Goal: Task Accomplishment & Management: Manage account settings

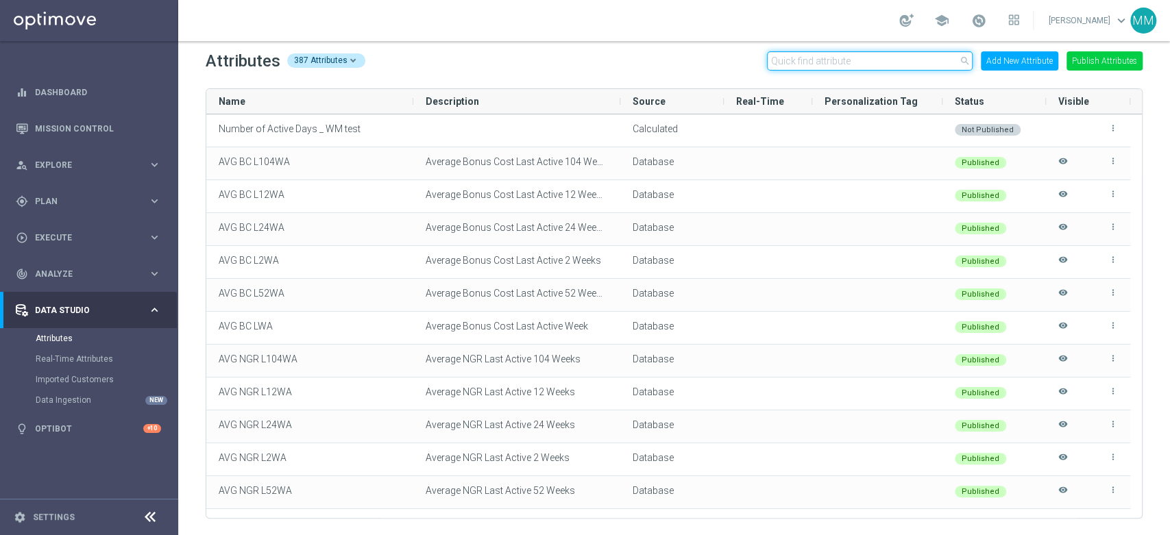
click at [896, 66] on input "text" at bounding box center [870, 60] width 206 height 19
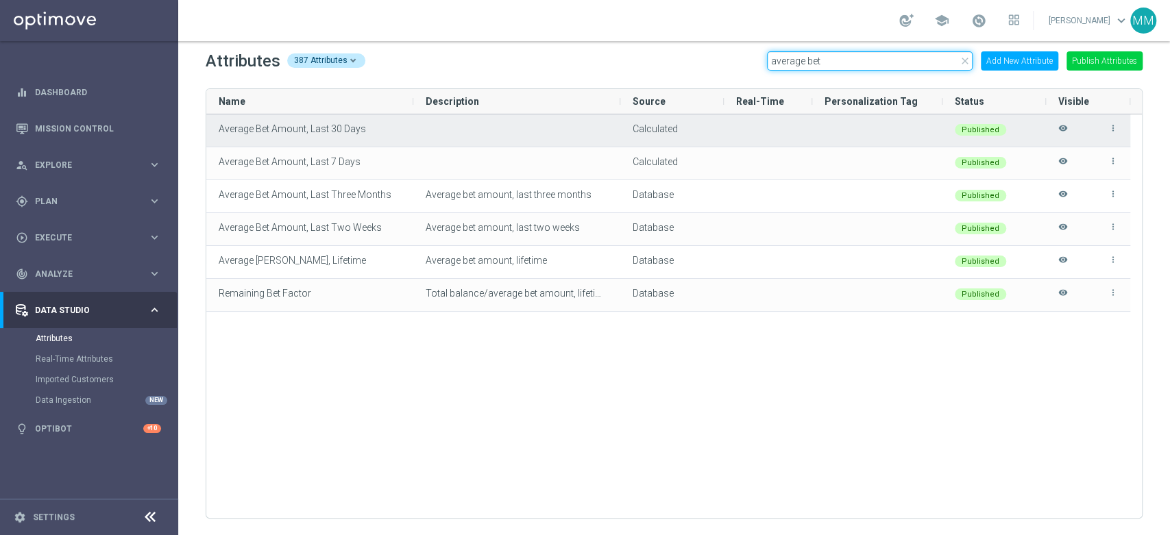
type input "average bet"
click at [1113, 127] on icon "more_vert" at bounding box center [1113, 128] width 10 height 10
click at [1091, 129] on li "edit Edit" at bounding box center [1083, 122] width 55 height 19
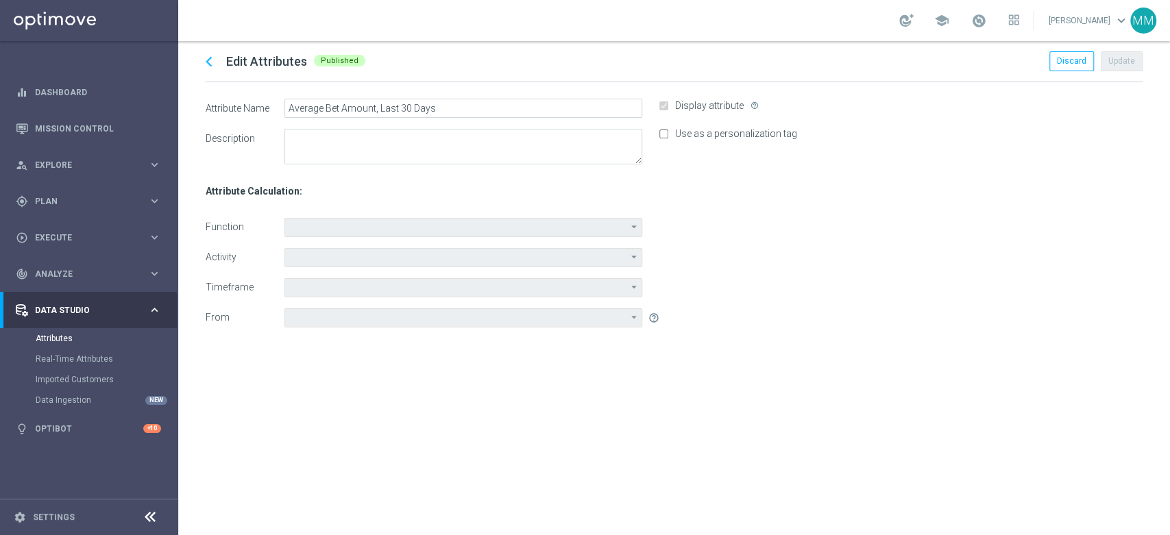
type input "Average"
type input "Wager Amount"
type input "Last Month"
type input "Date of last available data (25 Aug 2025)"
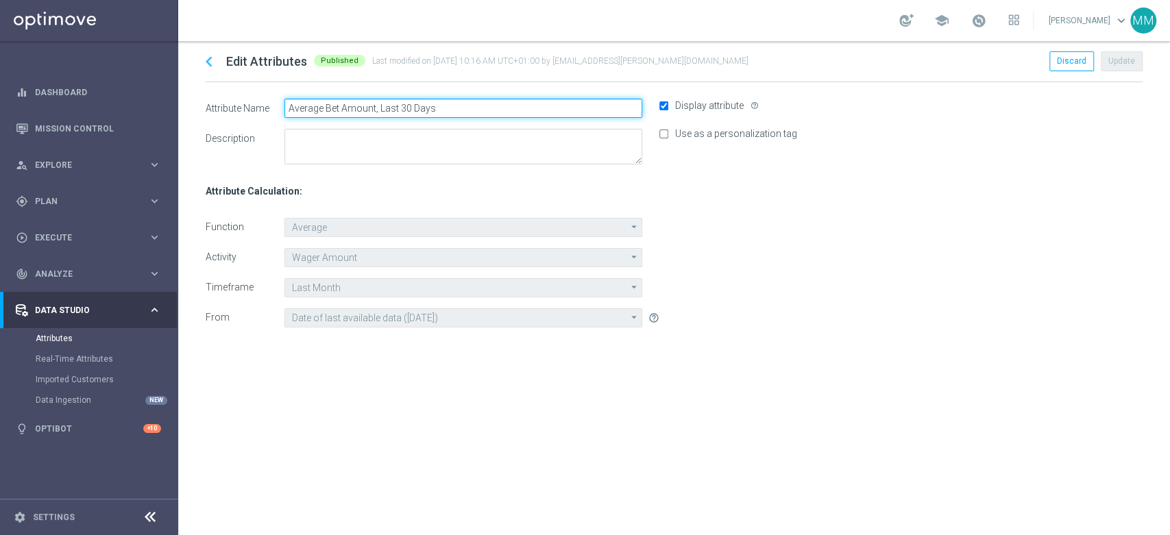
click at [328, 103] on input "Average Bet Amount, Last 30 Days" at bounding box center [463, 108] width 358 height 19
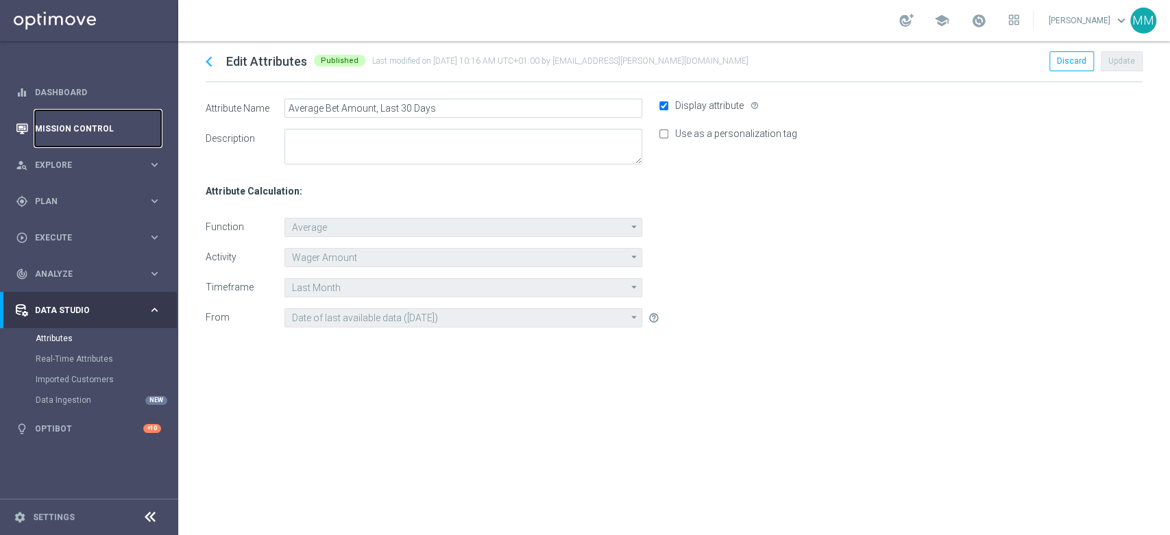
click at [119, 135] on link "Mission Control" at bounding box center [98, 128] width 126 height 36
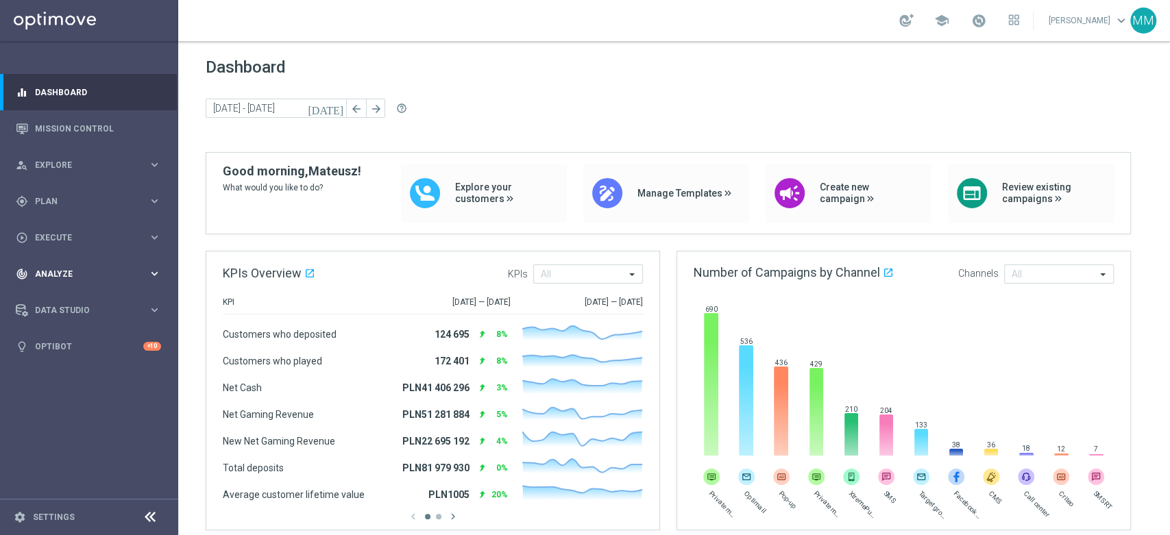
click at [154, 284] on div "track_changes Analyze keyboard_arrow_right" at bounding box center [88, 274] width 177 height 36
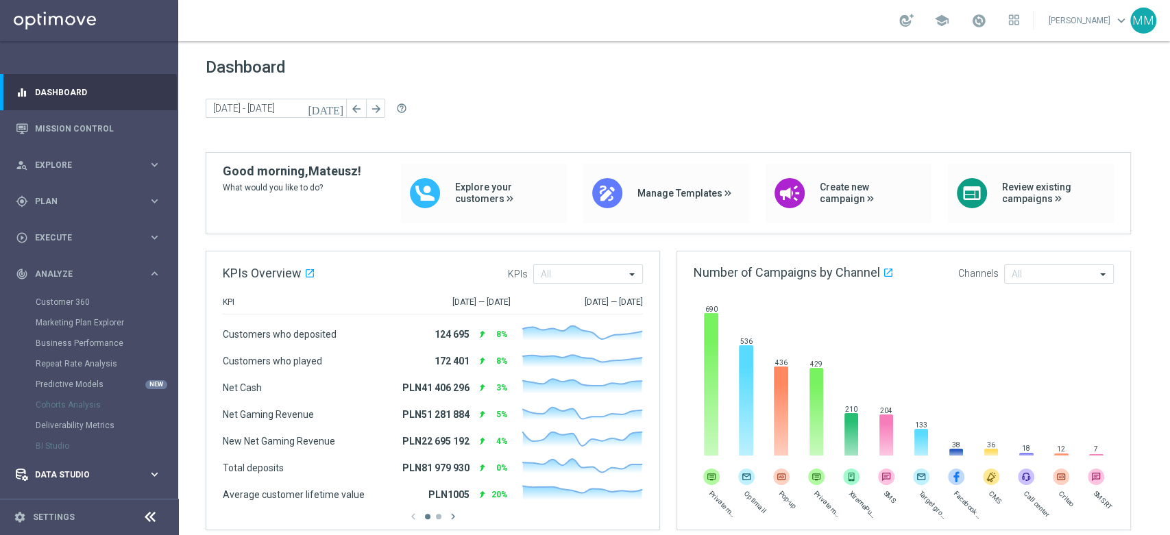
click at [76, 490] on div "Data Studio keyboard_arrow_right" at bounding box center [88, 475] width 177 height 36
click at [72, 334] on link "Attributes" at bounding box center [89, 338] width 107 height 11
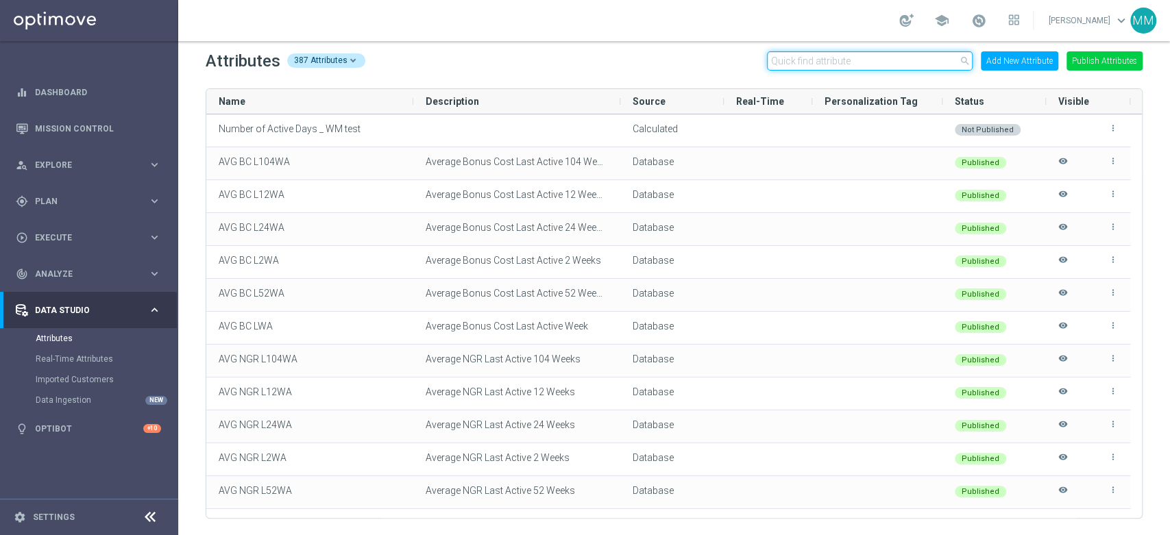
click at [809, 59] on input "text" at bounding box center [870, 60] width 206 height 19
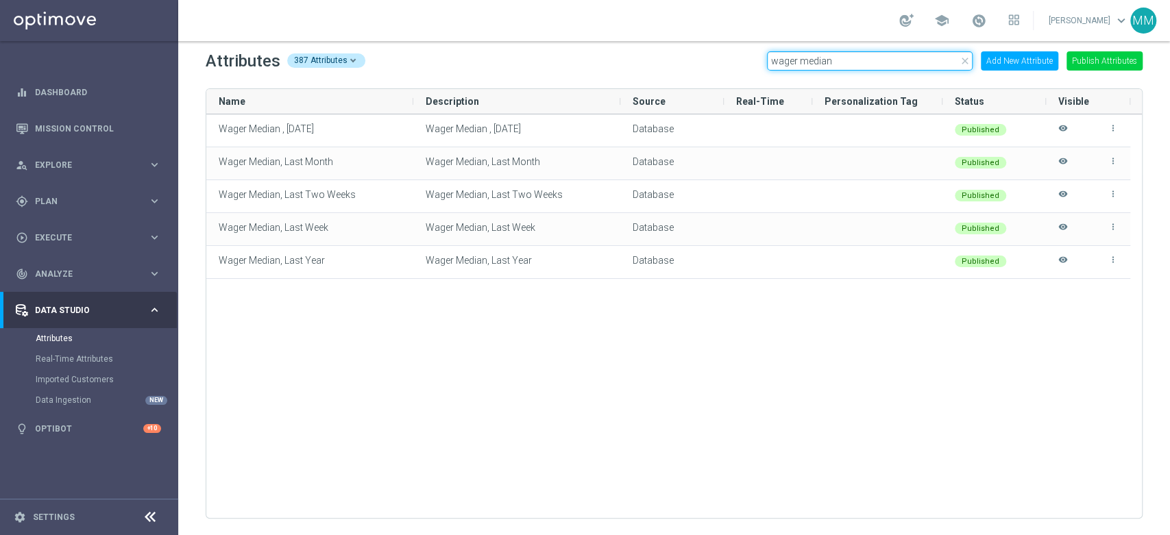
click at [792, 64] on input "wager median" at bounding box center [870, 60] width 206 height 19
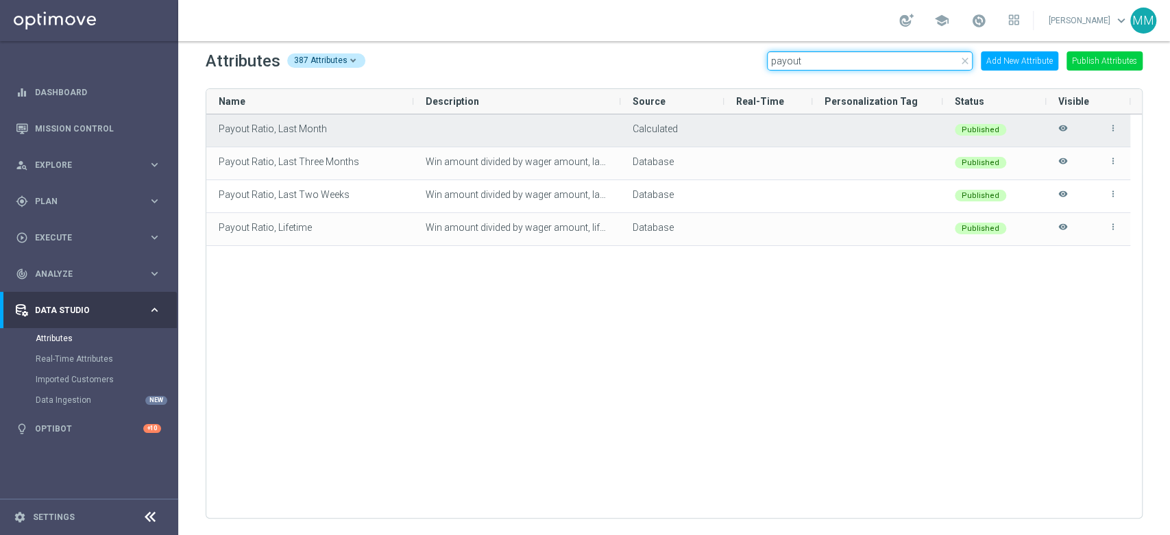
type input "payout"
click at [1114, 129] on icon "more_vert" at bounding box center [1113, 128] width 10 height 10
click at [1096, 125] on li "edit Edit" at bounding box center [1083, 122] width 55 height 19
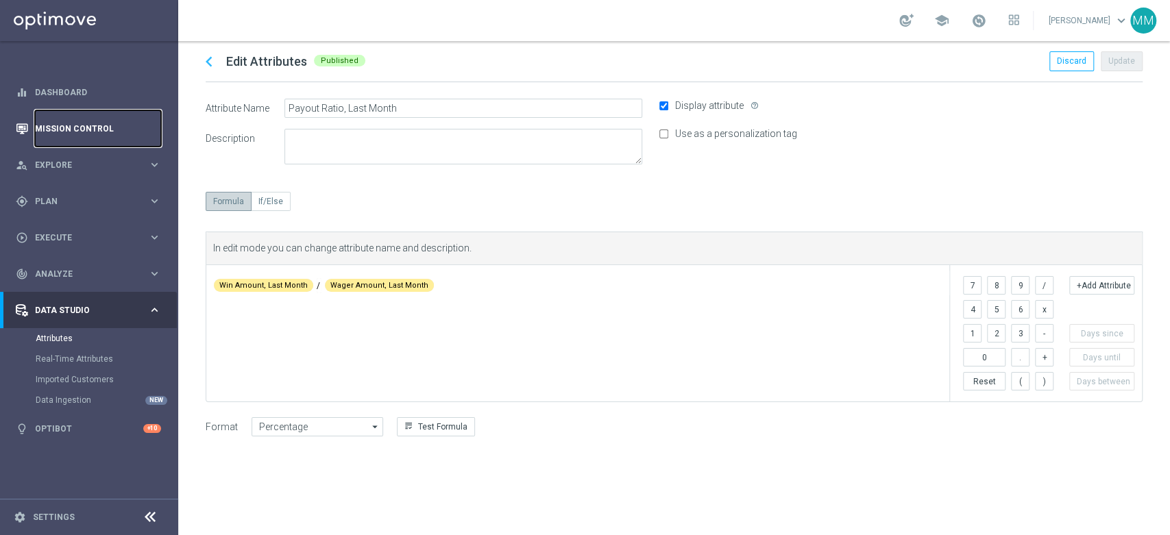
click at [86, 125] on link "Mission Control" at bounding box center [98, 128] width 126 height 36
